Goal: Navigation & Orientation: Find specific page/section

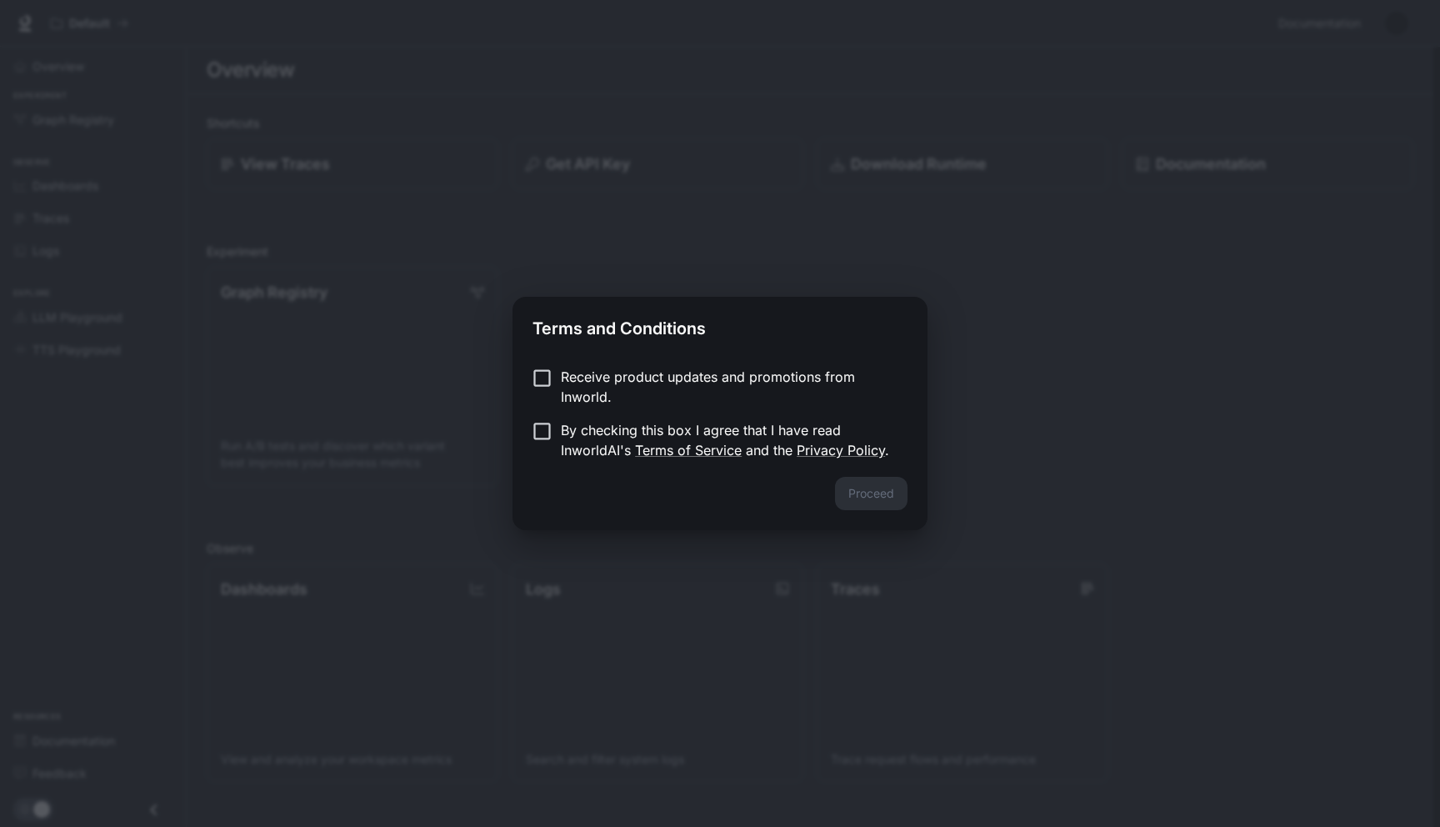
click at [893, 498] on div "Proceed" at bounding box center [720, 503] width 415 height 53
click at [678, 445] on link "Terms of Service" at bounding box center [688, 450] width 107 height 17
click at [631, 375] on p "Receive product updates and promotions from Inworld." at bounding box center [727, 387] width 333 height 40
click at [589, 418] on form "Receive product updates and promotions from Inworld. By checking this box I agr…" at bounding box center [720, 413] width 375 height 93
click at [585, 434] on p "By checking this box I agree that I have read InworldAI's Terms of Service and …" at bounding box center [727, 440] width 333 height 40
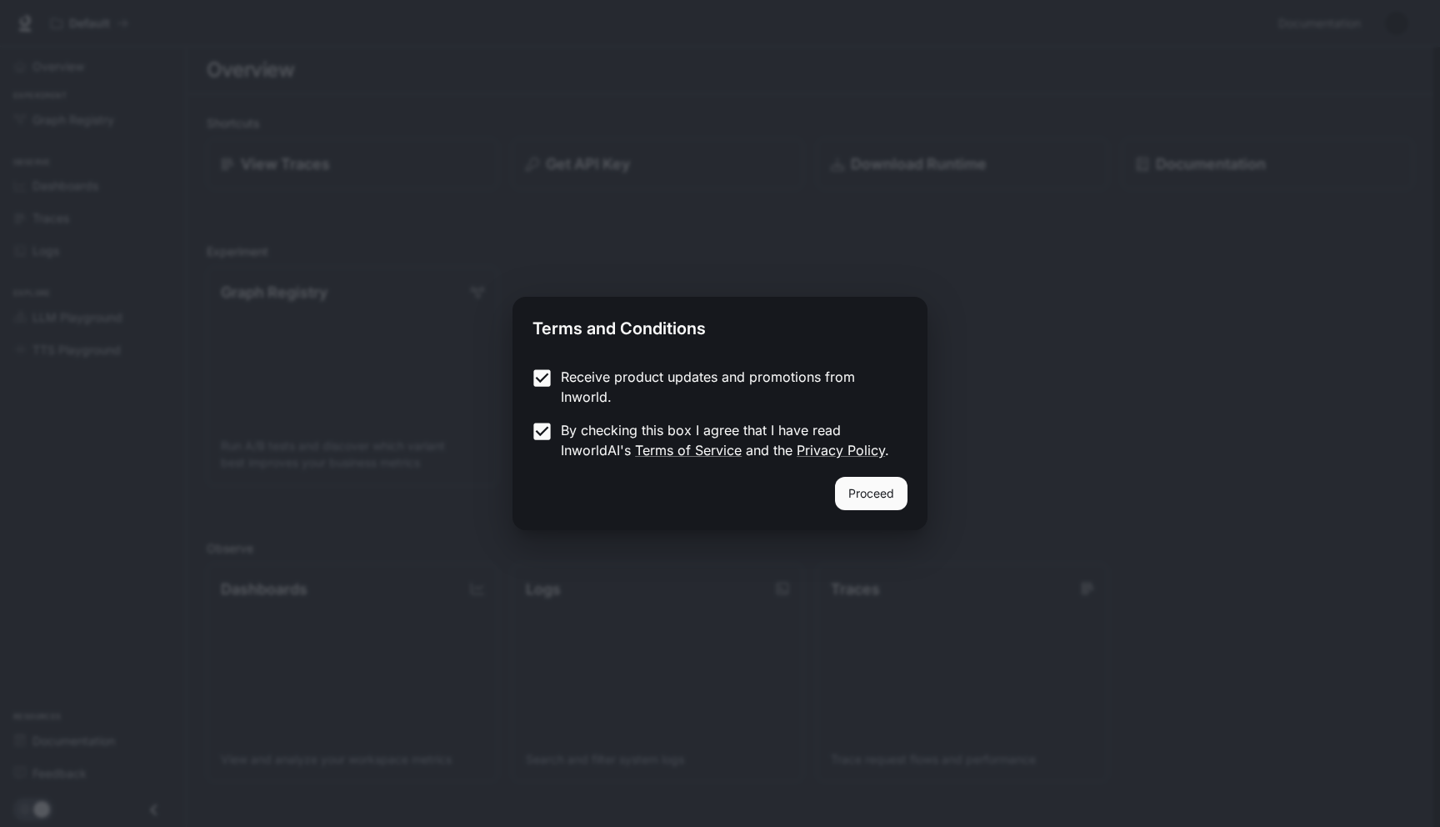
click at [861, 493] on button "Proceed" at bounding box center [871, 493] width 73 height 33
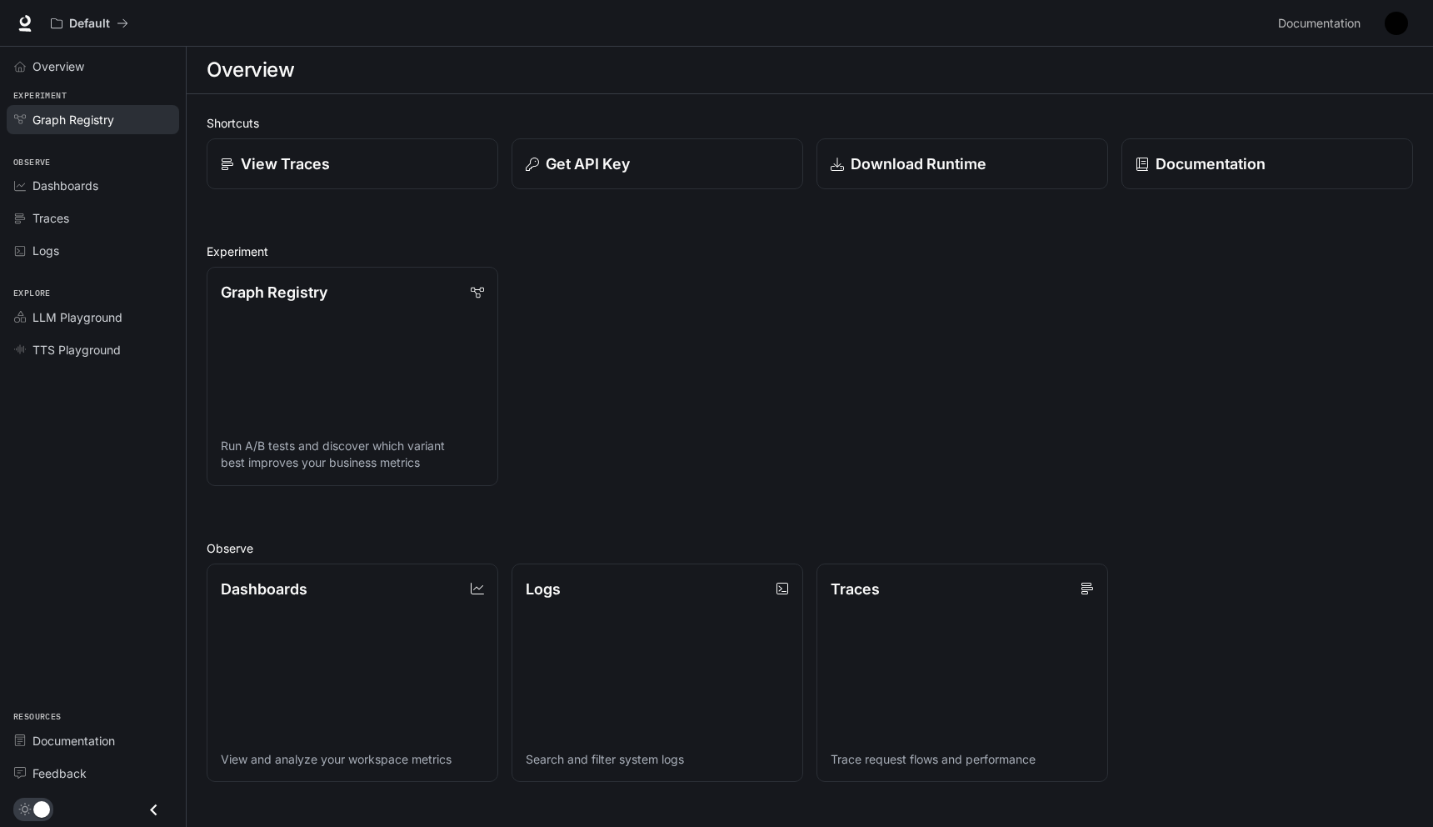
click at [111, 118] on span "Graph Registry" at bounding box center [74, 120] width 82 height 18
